Goal: Task Accomplishment & Management: Complete application form

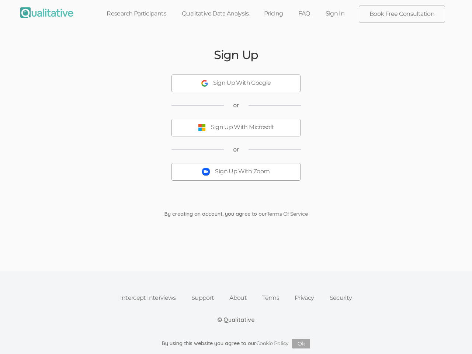
click at [236, 177] on button "Sign Up With Zoom" at bounding box center [235, 172] width 129 height 18
click at [236, 83] on div "Sign Up With Google" at bounding box center [242, 83] width 58 height 8
click at [236, 128] on div "Sign Up With Microsoft" at bounding box center [242, 127] width 63 height 8
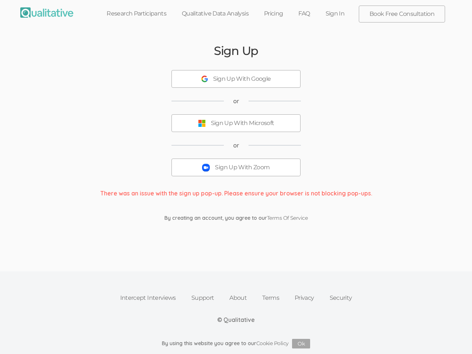
click at [236, 172] on button "Sign Up With Zoom" at bounding box center [235, 168] width 129 height 18
click at [301, 344] on button "Ok" at bounding box center [301, 344] width 18 height 10
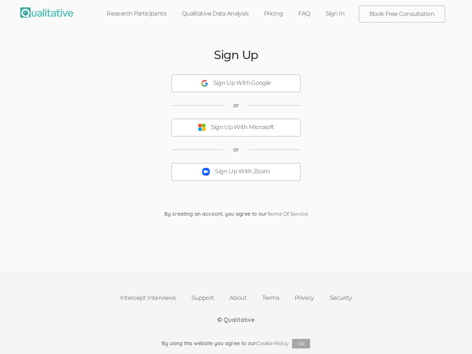
click at [236, 177] on button "Sign Up With Zoom" at bounding box center [235, 172] width 129 height 18
click at [236, 83] on div "Sign Up With Google" at bounding box center [242, 83] width 58 height 8
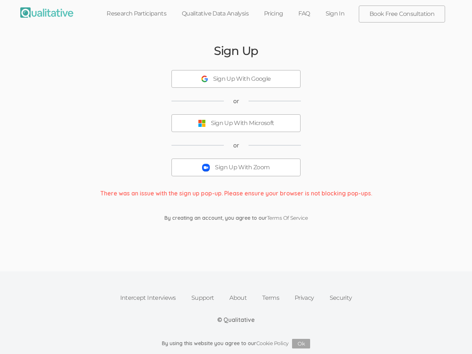
click at [236, 128] on button "Sign Up With Microsoft" at bounding box center [235, 123] width 129 height 18
click at [236, 172] on button "Sign Up With Zoom" at bounding box center [235, 168] width 129 height 18
click at [301, 344] on button "Ok" at bounding box center [301, 344] width 18 height 10
